Goal: Obtain resource: Obtain resource

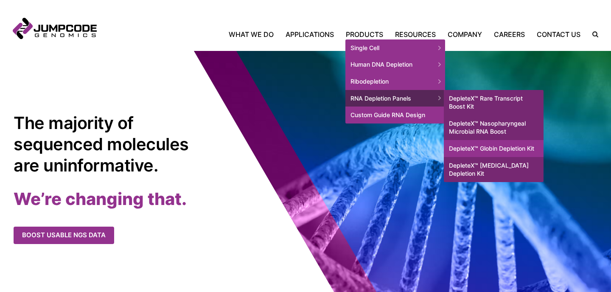
click at [491, 153] on link "DepleteX™ Globin Depletion Kit" at bounding box center [494, 148] width 100 height 17
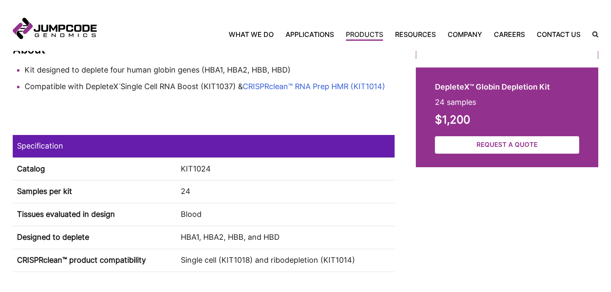
scroll to position [363, 0]
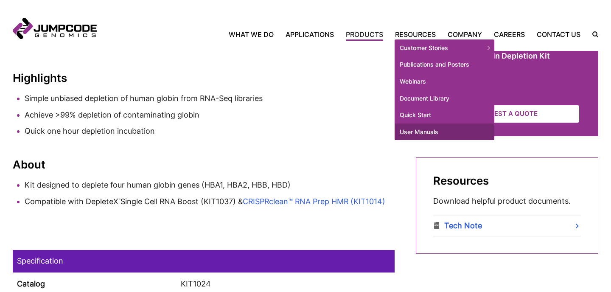
click at [429, 135] on link "User Manuals" at bounding box center [444, 131] width 100 height 17
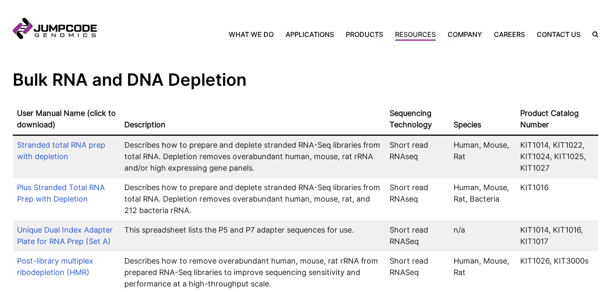
scroll to position [469, 0]
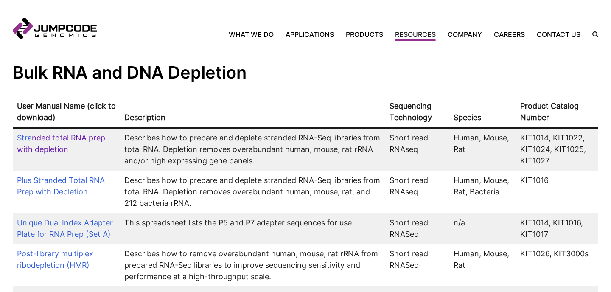
click at [51, 151] on link "nded total RNA prep with depletion" at bounding box center [61, 143] width 88 height 20
